Goal: Check status: Check status

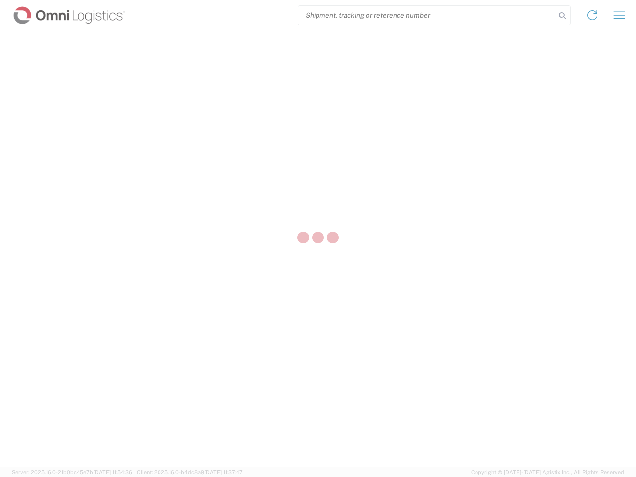
select select "US"
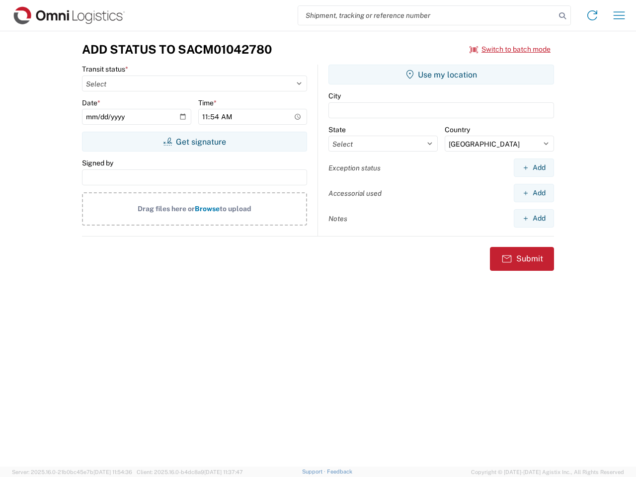
click at [427, 15] on input "search" at bounding box center [426, 15] width 257 height 19
click at [562, 16] on icon at bounding box center [562, 16] width 14 height 14
click at [592, 15] on icon at bounding box center [592, 15] width 16 height 16
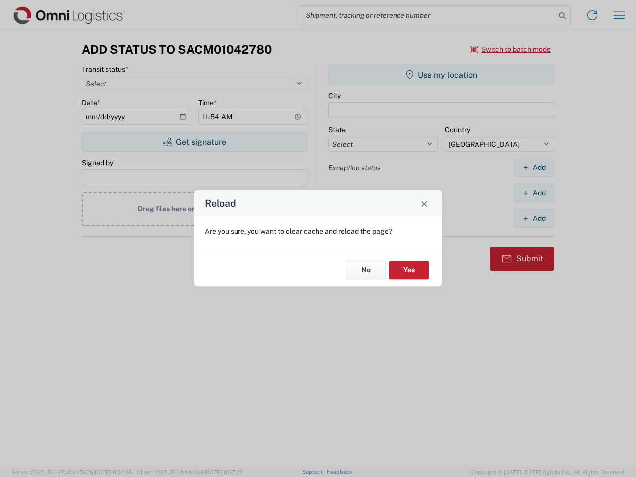
click at [510, 49] on div "Reload Are you sure, you want to clear cache and reload the page? No Yes" at bounding box center [318, 238] width 636 height 477
click at [194, 142] on div "Reload Are you sure, you want to clear cache and reload the page? No Yes" at bounding box center [318, 238] width 636 height 477
click at [441, 75] on div "Reload Are you sure, you want to clear cache and reload the page? No Yes" at bounding box center [318, 238] width 636 height 477
click at [533, 167] on div "Reload Are you sure, you want to clear cache and reload the page? No Yes" at bounding box center [318, 238] width 636 height 477
click at [533, 193] on div "Reload Are you sure, you want to clear cache and reload the page? No Yes" at bounding box center [318, 238] width 636 height 477
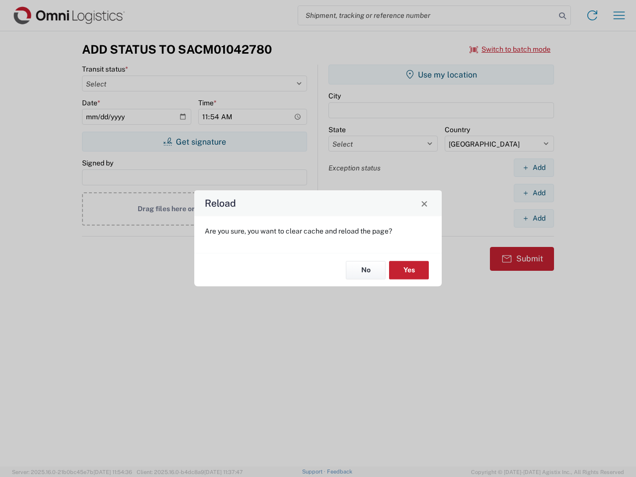
click at [533, 218] on div "Reload Are you sure, you want to clear cache and reload the page? No Yes" at bounding box center [318, 238] width 636 height 477
